Goal: Use online tool/utility: Utilize a website feature to perform a specific function

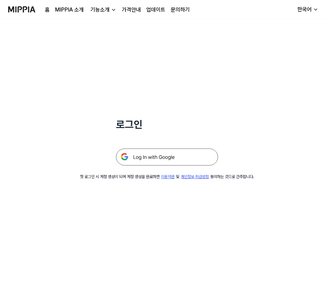
click at [160, 159] on img at bounding box center [167, 157] width 102 height 17
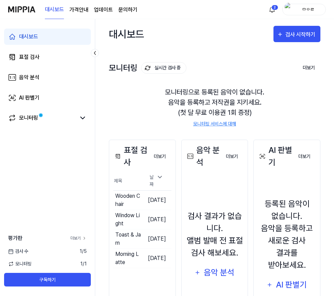
click at [78, 240] on link "더보기" at bounding box center [78, 238] width 16 height 6
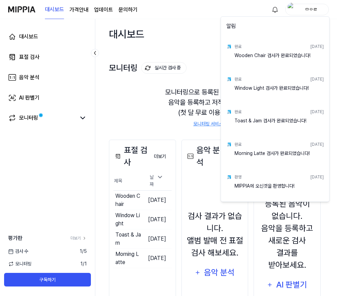
click at [142, 94] on html "대시보드 가격안내 업데이트 문의하기 ㅁㅇㄹ 대시보드 표절 검사 음악 분석 AI 판별기 모니터링 평가판 더보기 검사 수 1 / 5 모니터링 1 …" at bounding box center [168, 148] width 337 height 296
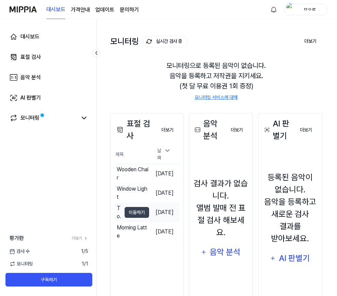
scroll to position [59, 0]
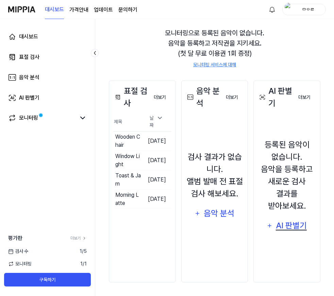
click at [285, 228] on div "AI 판별기" at bounding box center [291, 225] width 33 height 13
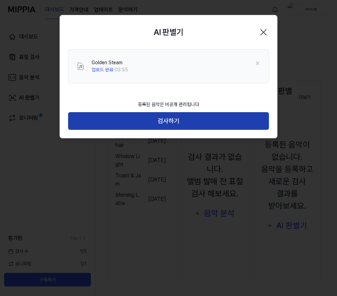
click at [169, 121] on button "검사하기" at bounding box center [168, 121] width 201 height 18
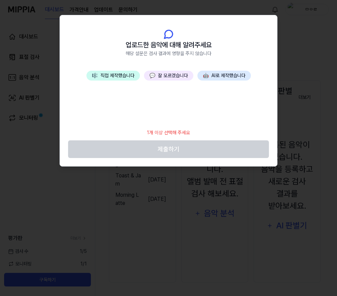
click at [221, 77] on button "🤖 AI로 제작했습니다" at bounding box center [223, 76] width 53 height 10
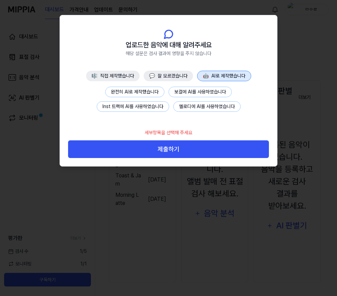
click at [134, 93] on button "완전히 AI로 제작했습니다" at bounding box center [134, 92] width 59 height 11
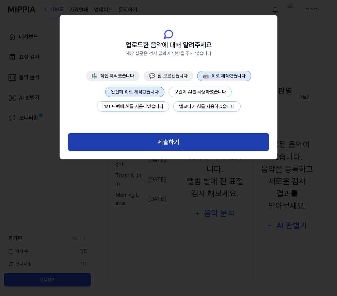
click at [157, 144] on button "제출하기" at bounding box center [168, 142] width 201 height 18
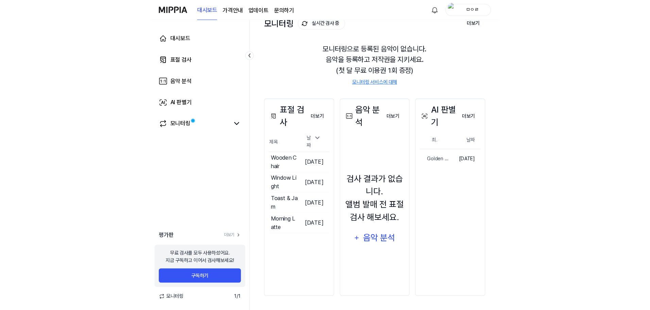
scroll to position [39, 0]
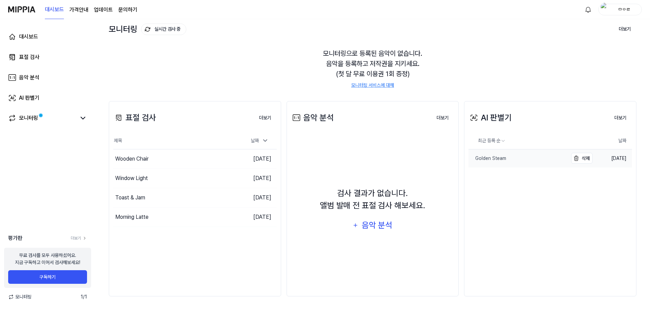
click at [336, 158] on div "Golden Steam" at bounding box center [488, 158] width 38 height 7
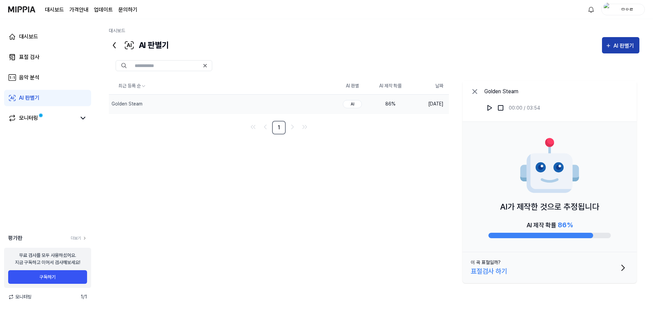
click at [336, 41] on div "AI 판별기" at bounding box center [625, 45] width 22 height 9
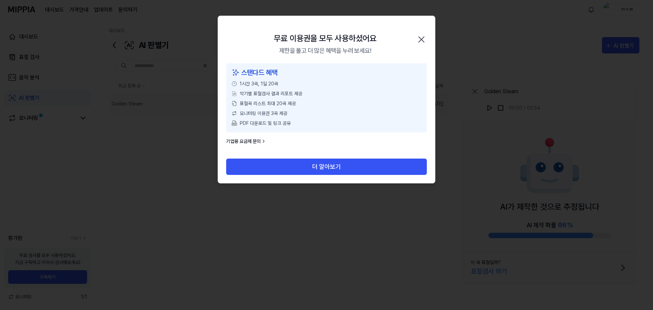
click at [336, 40] on icon "button" at bounding box center [421, 39] width 11 height 11
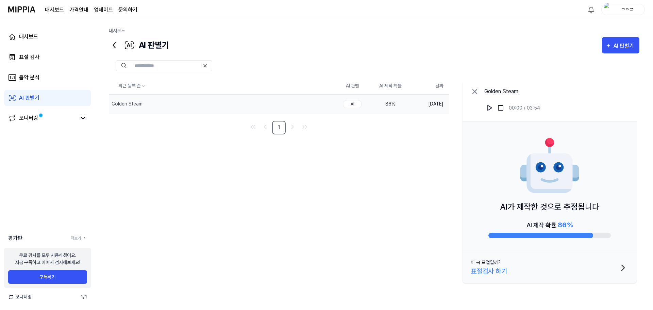
click at [336, 103] on div "AI" at bounding box center [352, 104] width 19 height 8
click at [336, 269] on button "이 곡 표절일까? 표절검사 하기" at bounding box center [550, 267] width 174 height 31
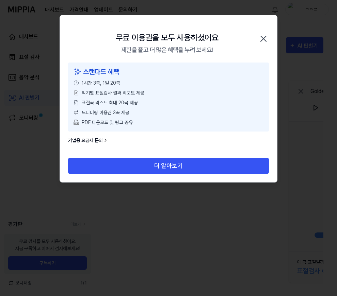
click at [263, 38] on icon "button" at bounding box center [263, 38] width 11 height 11
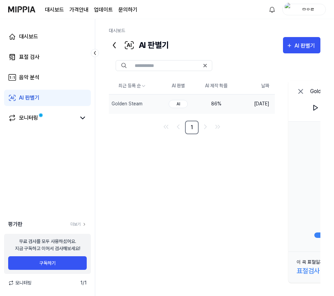
click at [292, 10] on img "button" at bounding box center [289, 10] width 8 height 14
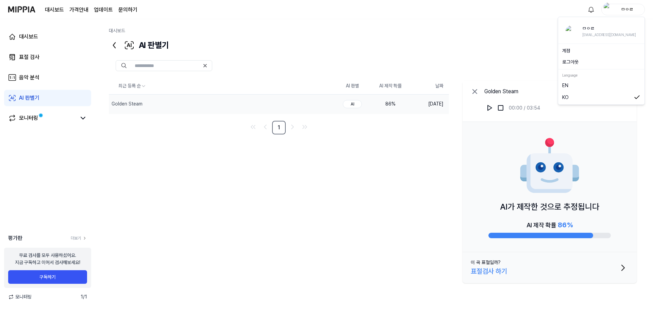
click at [336, 61] on button "로그아웃" at bounding box center [601, 61] width 78 height 7
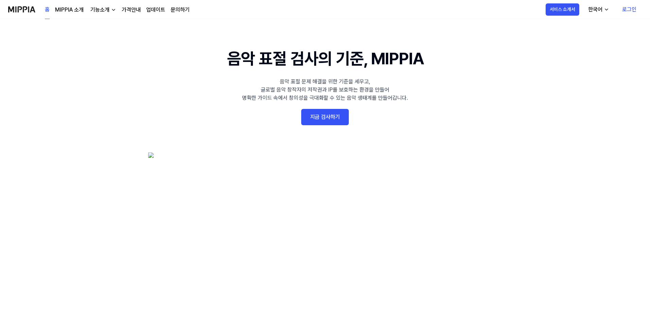
click at [628, 10] on link "로그인" at bounding box center [629, 9] width 25 height 19
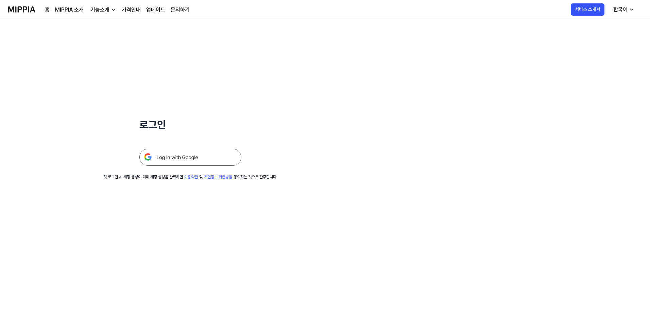
click at [181, 161] on img at bounding box center [190, 157] width 102 height 17
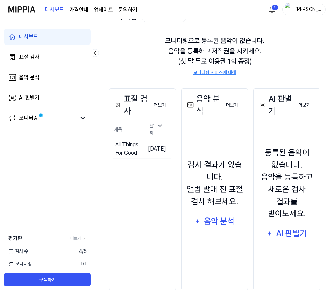
scroll to position [59, 0]
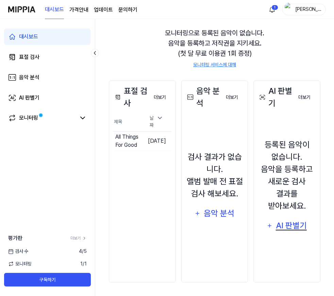
click at [286, 223] on div "AI 판별기" at bounding box center [291, 225] width 33 height 13
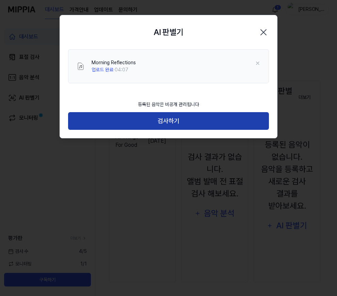
click at [131, 119] on button "검사하기" at bounding box center [168, 121] width 201 height 18
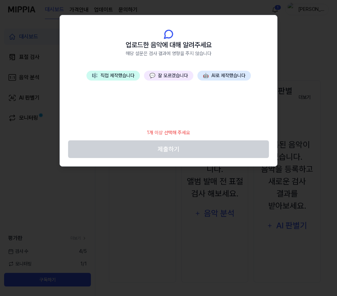
click at [108, 75] on button "🎼 직접 제작했습니다" at bounding box center [112, 76] width 53 height 10
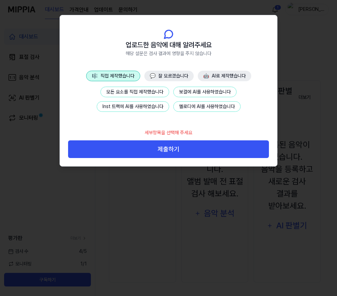
click at [150, 109] on button "Inst 트랙에 AI를 사용하였습니다" at bounding box center [133, 106] width 72 height 11
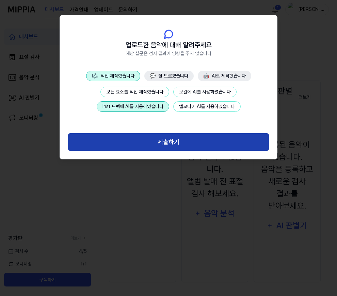
click at [163, 140] on button "제출하기" at bounding box center [168, 142] width 201 height 18
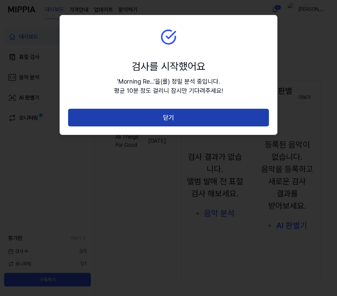
click at [156, 118] on button "닫기" at bounding box center [168, 118] width 201 height 18
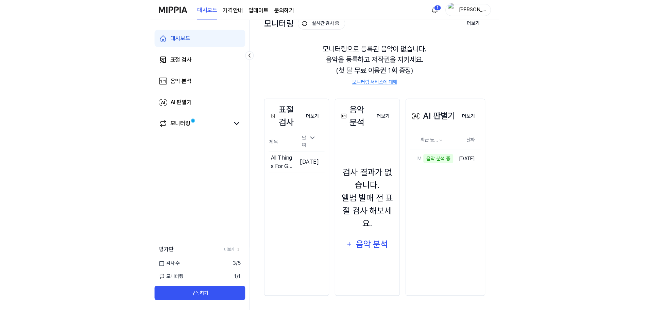
scroll to position [39, 0]
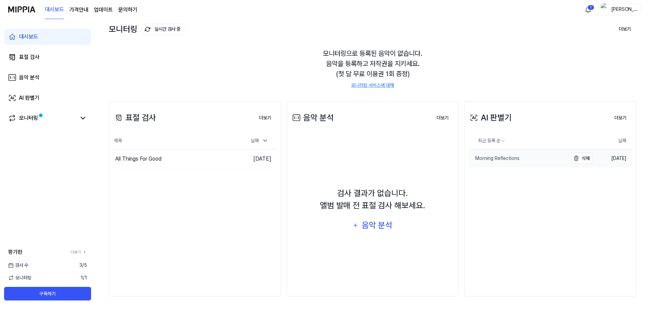
click at [336, 157] on div "Morning Reflections" at bounding box center [494, 158] width 51 height 7
